Goal: Transaction & Acquisition: Purchase product/service

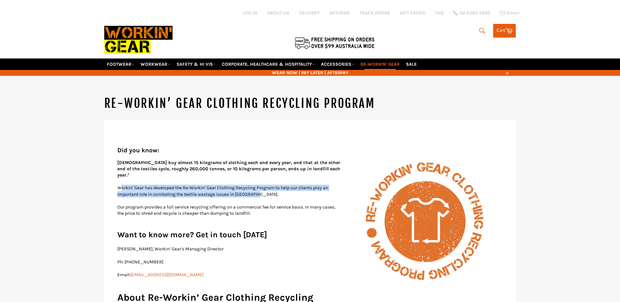
drag, startPoint x: 121, startPoint y: 180, endPoint x: 269, endPoint y: 188, distance: 148.3
click at [269, 188] on p "Workin’ Gear has developed the Re-Workin’ Gear Clothing Recycling Program to he…" at bounding box center [310, 191] width 386 height 13
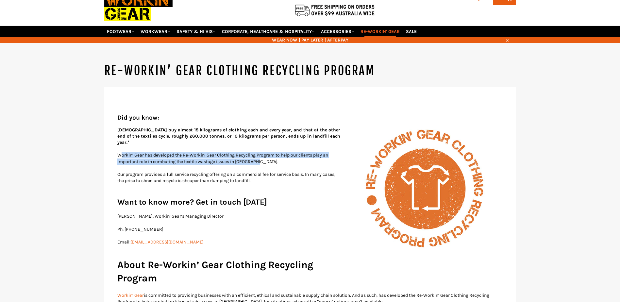
scroll to position [49, 0]
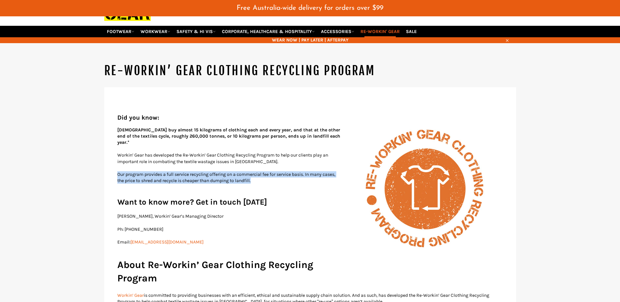
drag, startPoint x: 257, startPoint y: 176, endPoint x: 109, endPoint y: 165, distance: 148.2
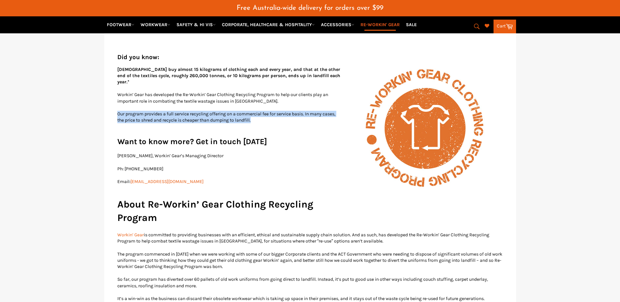
scroll to position [114, 0]
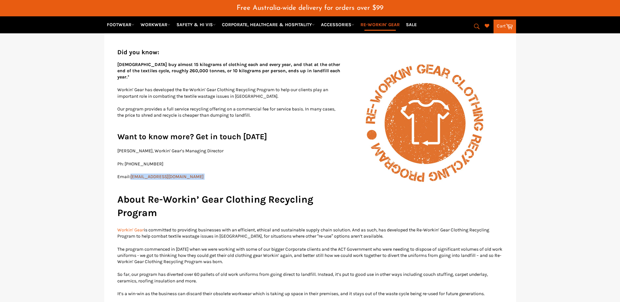
drag, startPoint x: 196, startPoint y: 169, endPoint x: 133, endPoint y: 172, distance: 62.5
click at [133, 174] on p "Email: [EMAIL_ADDRESS][DOMAIN_NAME]" at bounding box center [310, 177] width 386 height 6
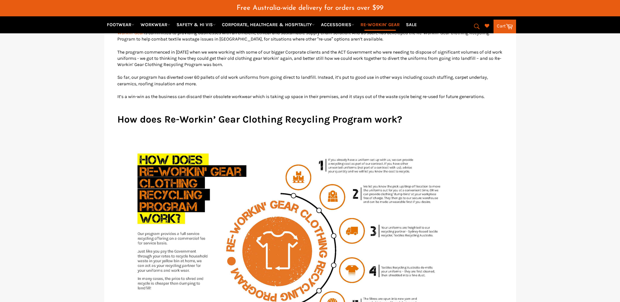
scroll to position [343, 0]
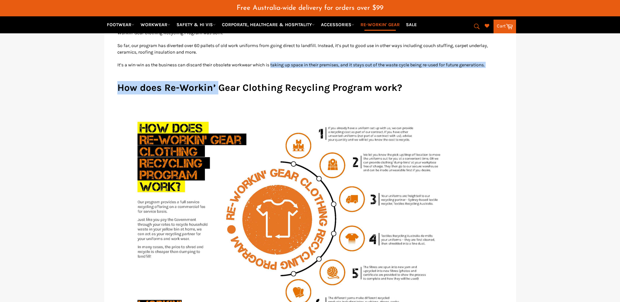
drag, startPoint x: 220, startPoint y: 63, endPoint x: 276, endPoint y: 57, distance: 56.3
click at [276, 57] on div "Did you know: [DEMOGRAPHIC_DATA] buy almost 15 kilograms of clothing each and e…" at bounding box center [310, 289] width 386 height 941
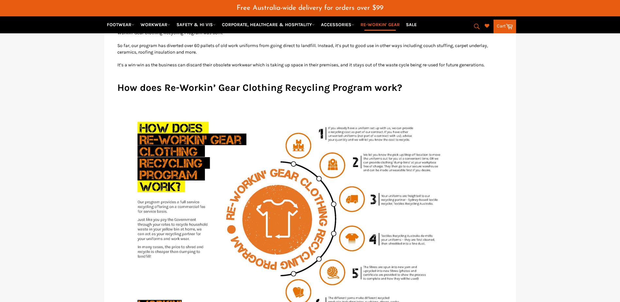
click at [466, 94] on div "Did you know: [DEMOGRAPHIC_DATA] buy almost 15 kilograms of clothing each and e…" at bounding box center [310, 289] width 386 height 941
drag, startPoint x: 466, startPoint y: 94, endPoint x: 440, endPoint y: 77, distance: 31.1
click at [440, 81] on h2 "How does Re-Workin’ Gear Clothing Recycling Program work?" at bounding box center [310, 87] width 386 height 13
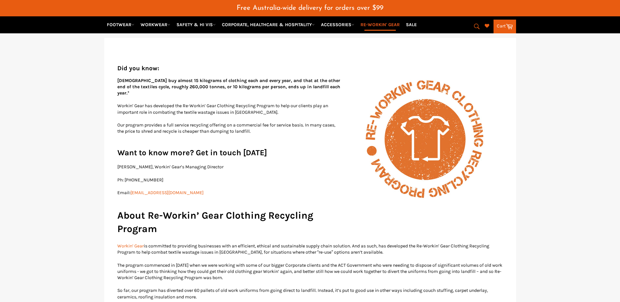
scroll to position [81, 0]
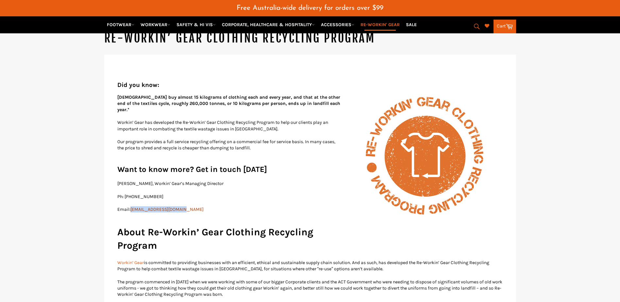
drag, startPoint x: 187, startPoint y: 202, endPoint x: 133, endPoint y: 204, distance: 53.7
click at [133, 206] on p "Email: [EMAIL_ADDRESS][DOMAIN_NAME]" at bounding box center [310, 209] width 386 height 6
copy link "[EMAIL_ADDRESS][DOMAIN_NAME]"
drag, startPoint x: 154, startPoint y: 25, endPoint x: 177, endPoint y: 23, distance: 23.3
click at [155, 24] on link "WORKWEAR" at bounding box center [155, 24] width 35 height 11
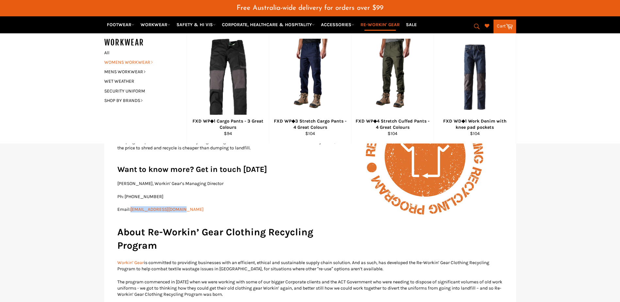
click at [133, 61] on link "WOMENS WORKWEAR" at bounding box center [140, 62] width 79 height 9
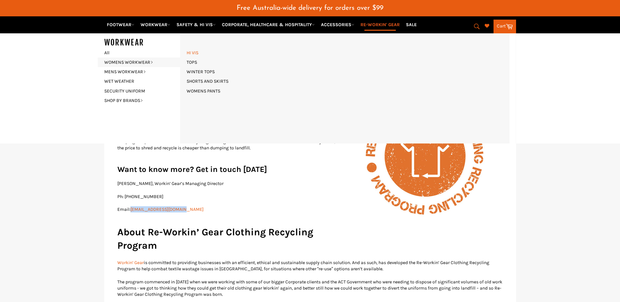
drag, startPoint x: 195, startPoint y: 54, endPoint x: 201, endPoint y: 50, distance: 8.1
click at [195, 54] on link "HI VIS" at bounding box center [192, 52] width 18 height 9
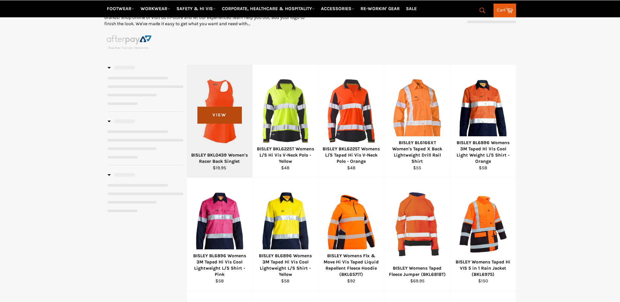
scroll to position [131, 0]
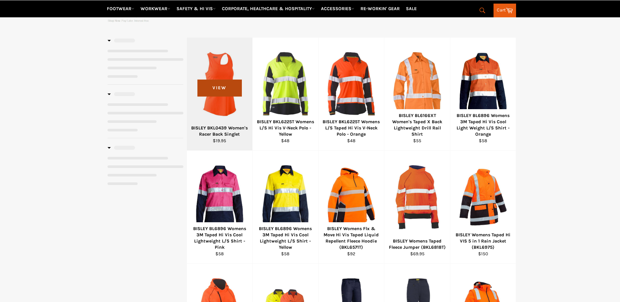
select select "**********"
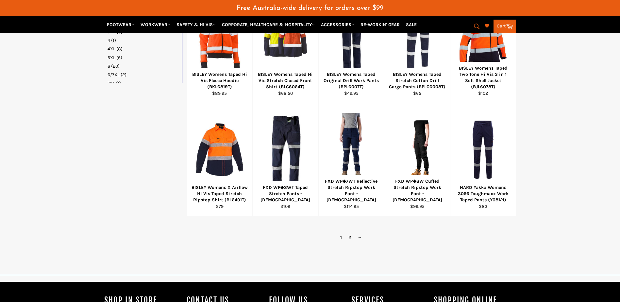
scroll to position [474, 0]
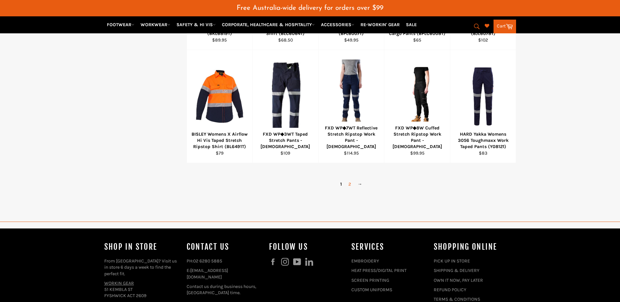
click at [349, 183] on link "2" at bounding box center [349, 183] width 9 height 9
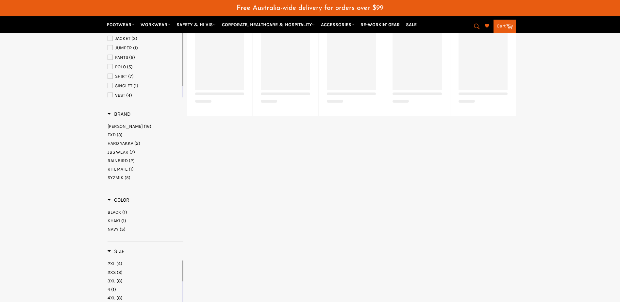
scroll to position [168, 0]
select select "**********"
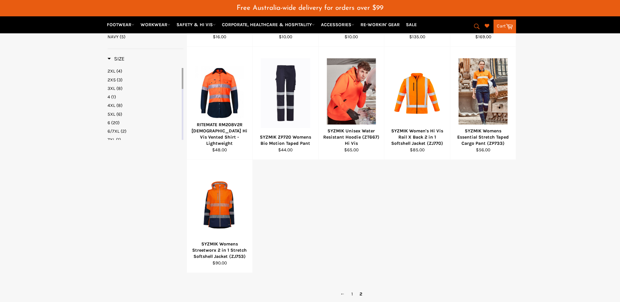
scroll to position [364, 0]
